Goal: Contribute content

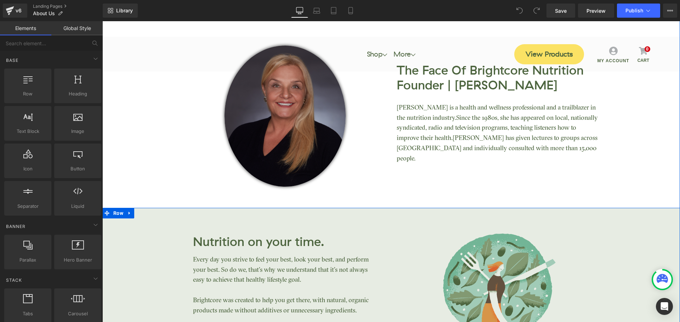
drag, startPoint x: 145, startPoint y: 241, endPoint x: 158, endPoint y: 242, distance: 12.1
click at [145, 241] on div "Nutrition on your time. Heading Every day you strive to feel your best, look yo…" at bounding box center [390, 311] width 577 height 164
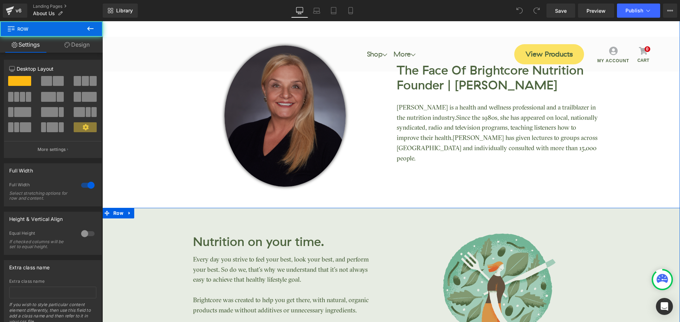
click at [147, 265] on div "Nutrition on your time. Heading Every day you strive to feel your best, look yo…" at bounding box center [390, 311] width 577 height 164
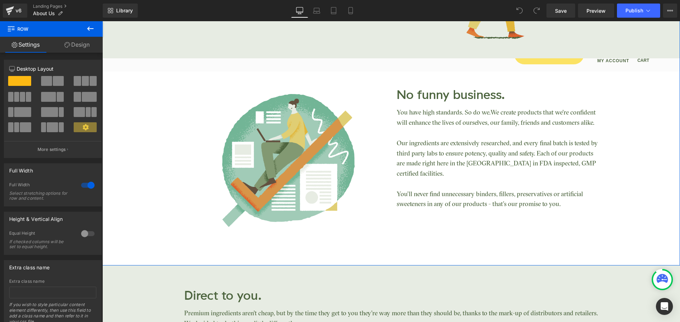
scroll to position [354, 0]
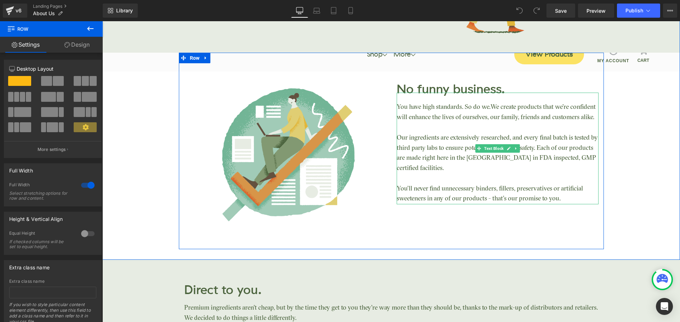
click at [488, 107] on span "We create products that we’re confident will enhance the lives of ourselves, ou…" at bounding box center [495, 112] width 199 height 17
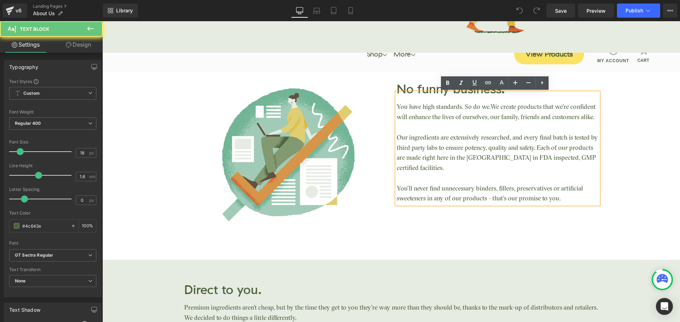
click at [488, 108] on span "We create products that we’re confident will enhance the lives of ourselves, ou…" at bounding box center [495, 112] width 199 height 17
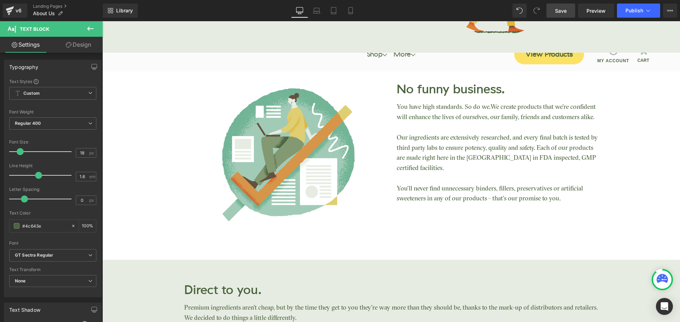
click at [566, 12] on span "Save" at bounding box center [561, 10] width 12 height 7
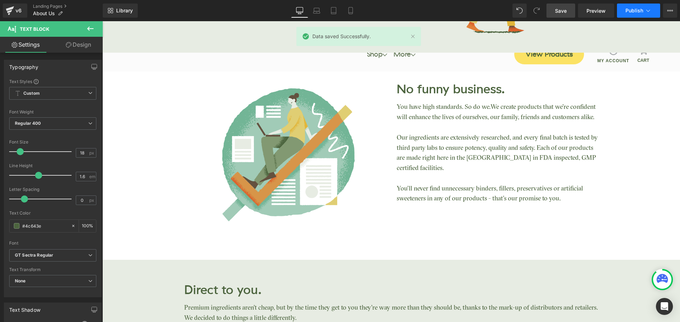
click at [633, 11] on span "Publish" at bounding box center [634, 11] width 18 height 6
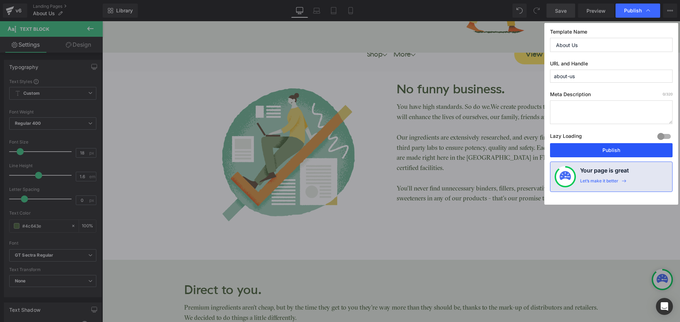
click at [609, 148] on button "Publish" at bounding box center [611, 150] width 122 height 14
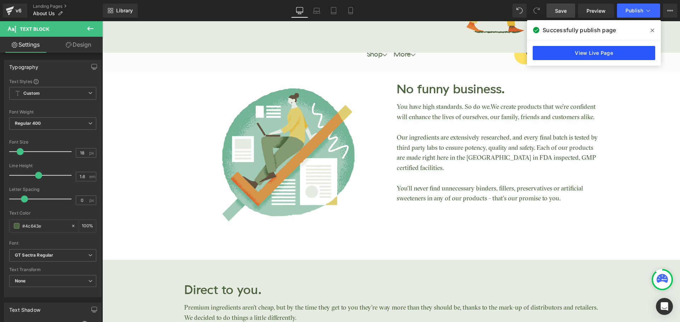
click at [607, 52] on link "View Live Page" at bounding box center [593, 53] width 122 height 14
